Goal: Information Seeking & Learning: Learn about a topic

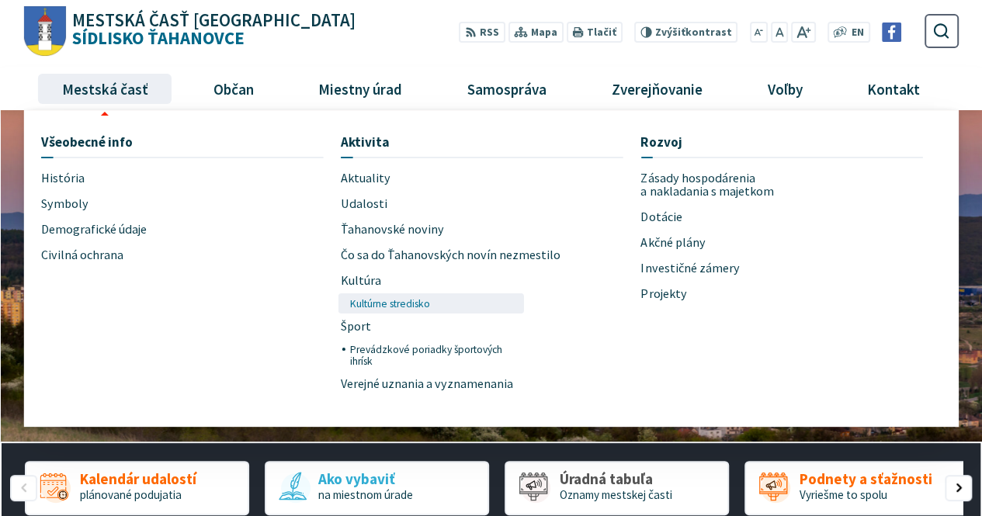
click at [416, 302] on span "Kultúrne stredisko" at bounding box center [390, 303] width 80 height 20
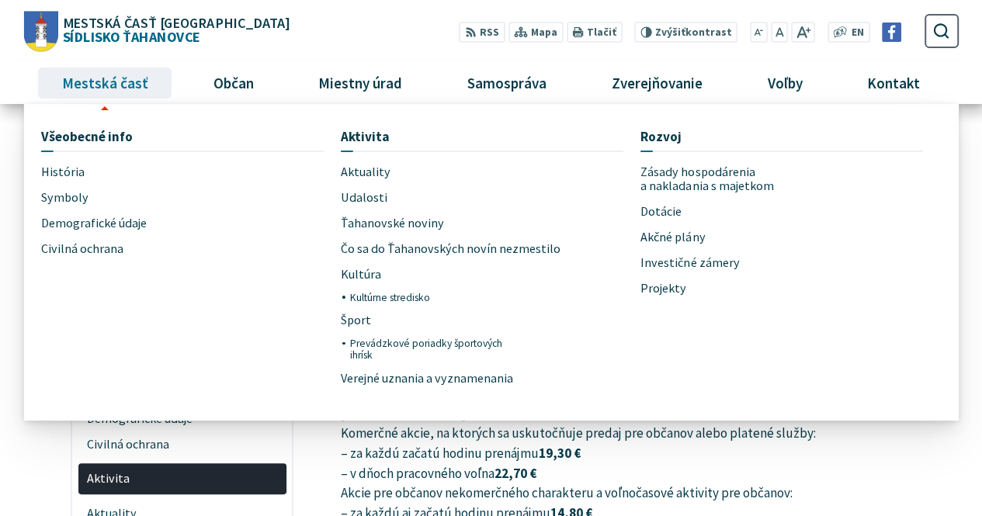
click at [123, 78] on span "Mestská časť" at bounding box center [105, 83] width 98 height 42
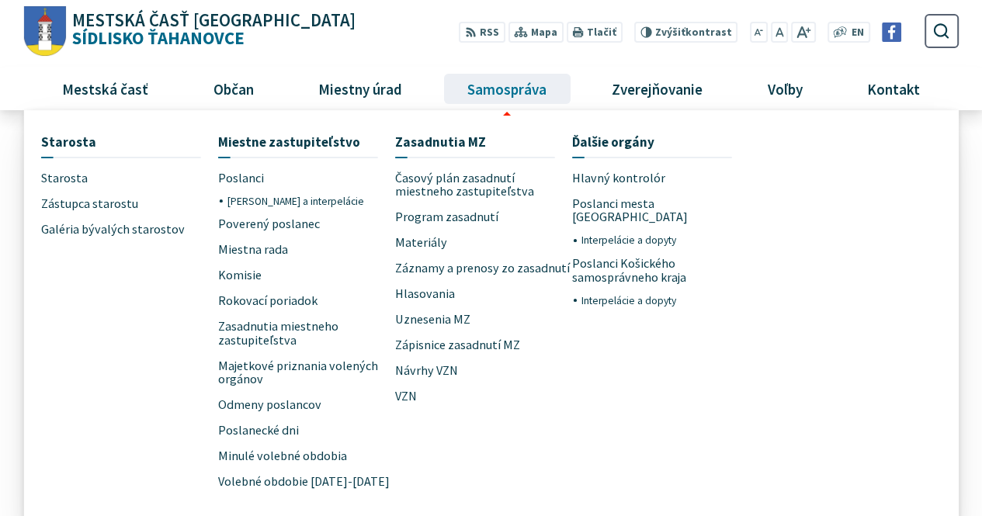
click at [484, 82] on span "Samospráva" at bounding box center [506, 89] width 91 height 42
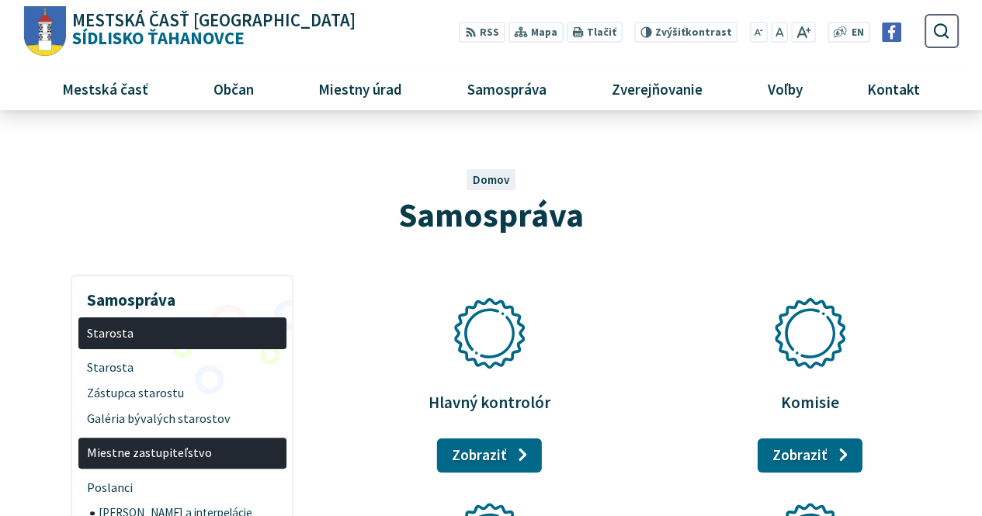
click at [57, 33] on img "Logo Sídlisko Ťahanovce, prejsť na domovskú stránku." at bounding box center [44, 31] width 43 height 50
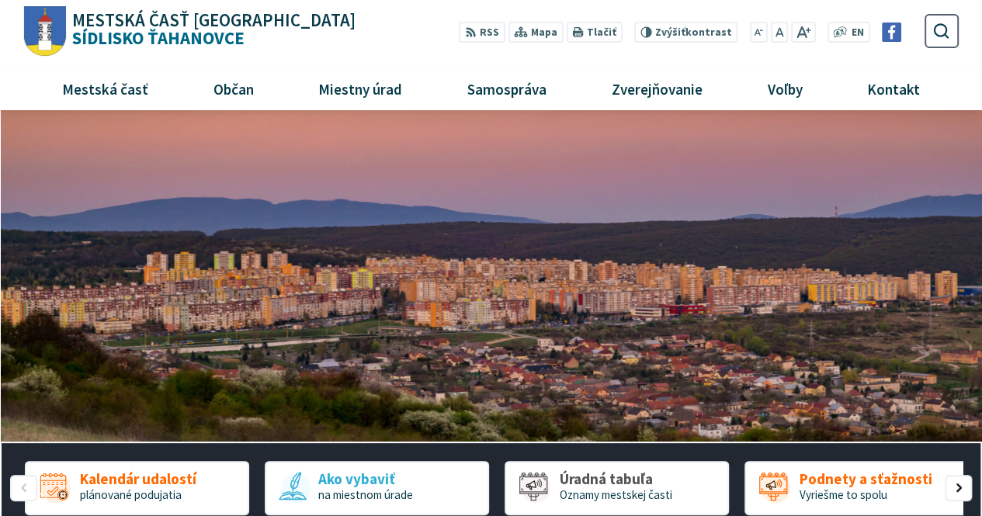
click at [954, 64] on div "Mestská časť [GEOGRAPHIC_DATA] Sídlisko [GEOGRAPHIC_DATA] Prepnúť Menu Mestská …" at bounding box center [490, 55] width 934 height 110
click at [947, 36] on use "submit" at bounding box center [941, 31] width 16 height 16
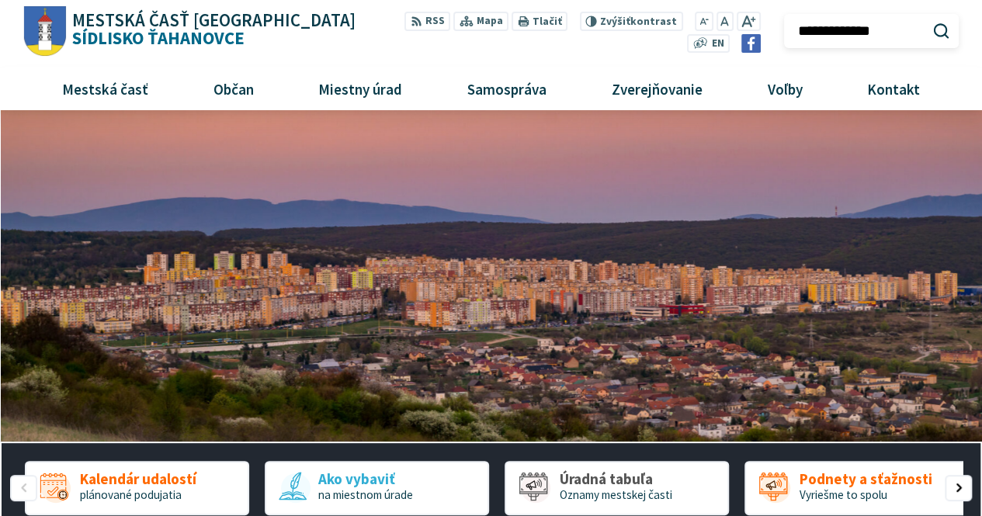
type input "**********"
click at [927, 18] on button "Odoslať vyhľadávací formulár" at bounding box center [940, 31] width 26 height 26
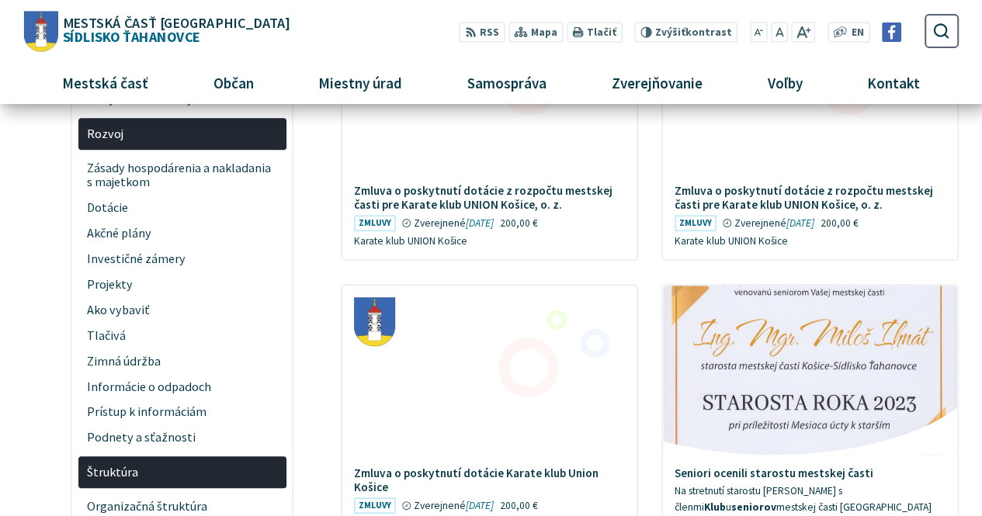
scroll to position [452, 0]
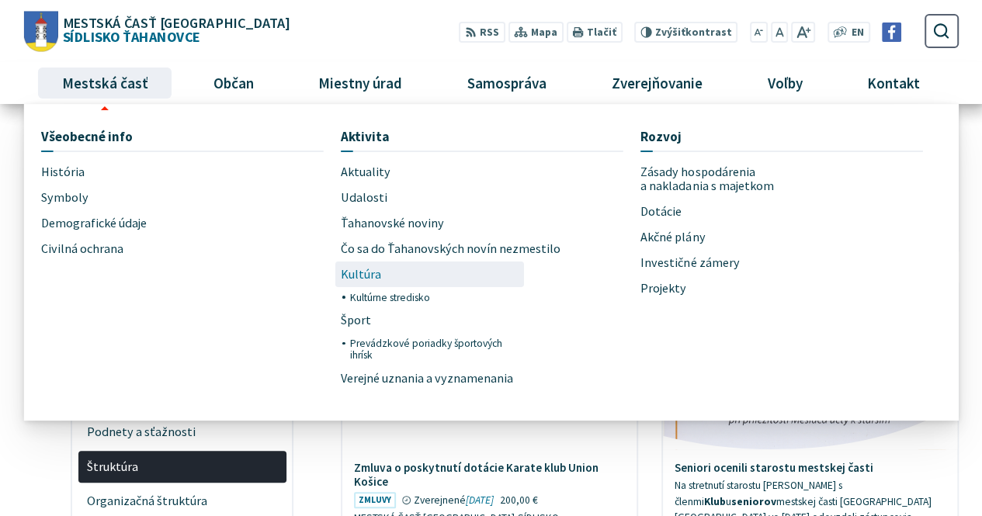
click at [371, 271] on span "Kultúra" at bounding box center [361, 274] width 40 height 26
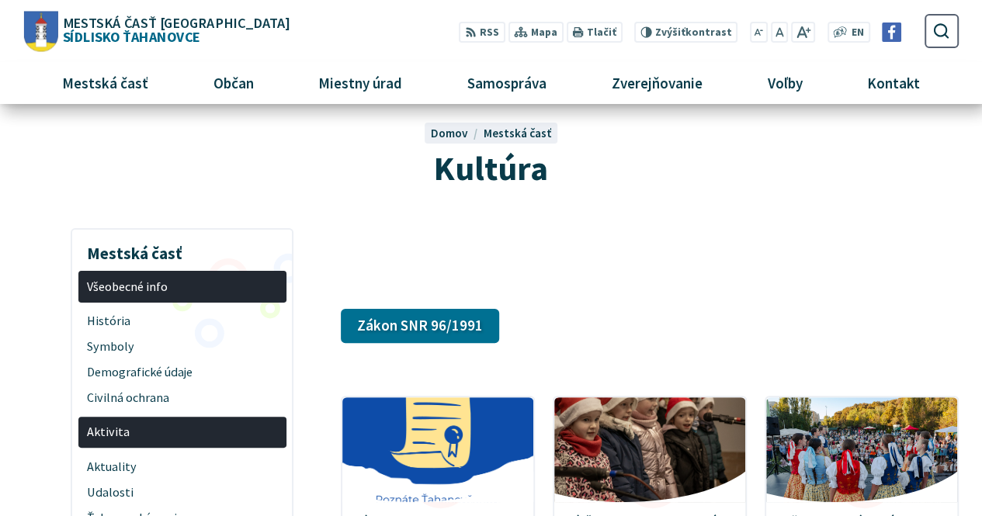
scroll to position [40, 0]
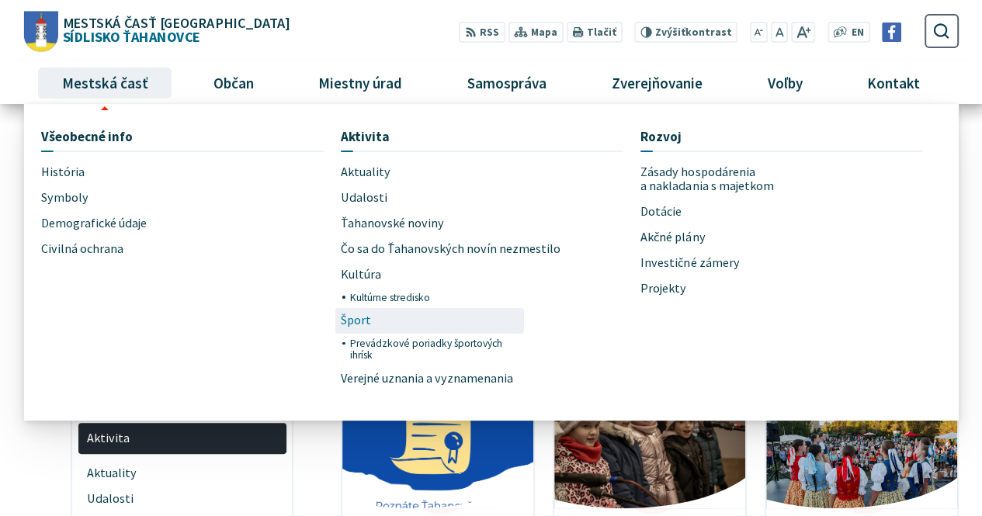
click at [389, 329] on link "Šport" at bounding box center [429, 321] width 177 height 26
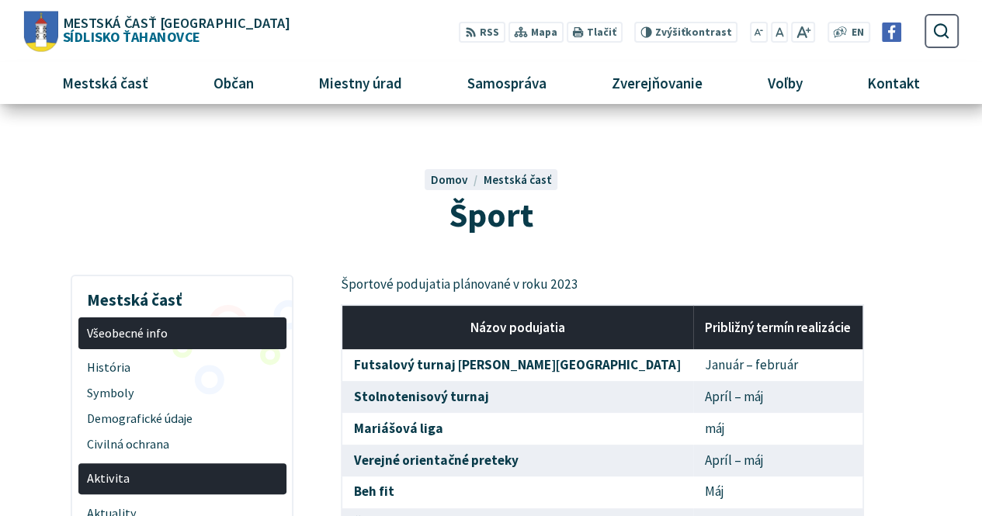
click at [970, 255] on div at bounding box center [491, 203] width 982 height 141
